Goal: Check status: Check status

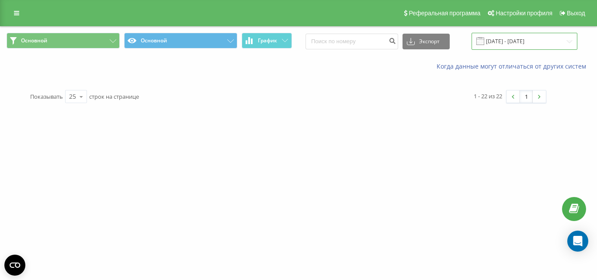
click at [227, 44] on input "[DATE] - [DATE]" at bounding box center [525, 41] width 106 height 17
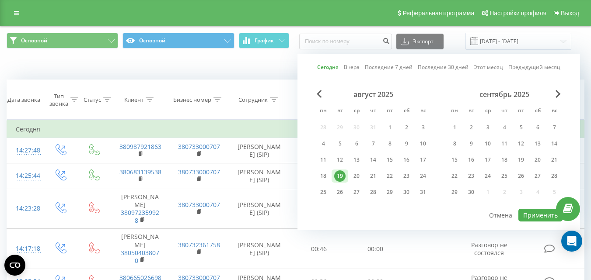
click at [227, 67] on link "Сегодня" at bounding box center [327, 67] width 21 height 8
click at [227, 215] on button "Применить" at bounding box center [540, 215] width 44 height 13
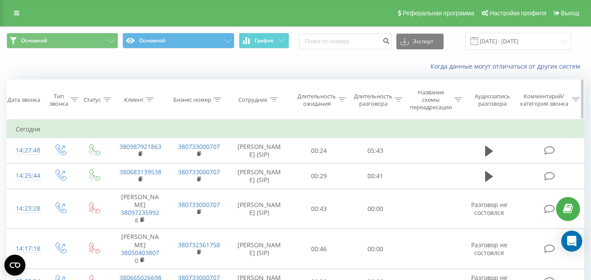
click at [20, 98] on div "Дата звонка" at bounding box center [23, 99] width 33 height 7
click at [30, 132] on td "Сегодня" at bounding box center [295, 129] width 577 height 17
